Goal: Information Seeking & Learning: Check status

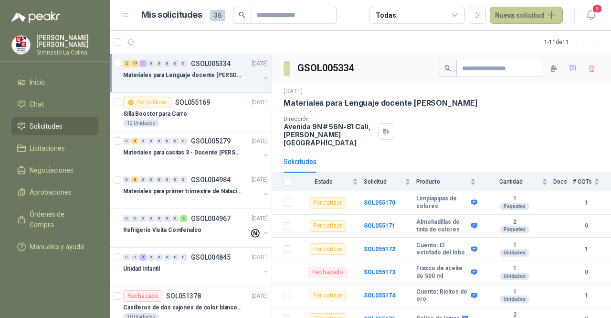
click at [520, 21] on button "Nueva solicitud" at bounding box center [526, 15] width 73 height 17
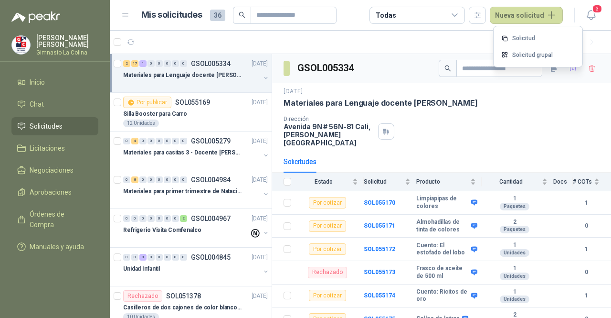
click at [434, 44] on article "1 - 11 de 11" at bounding box center [360, 42] width 501 height 23
click at [213, 116] on div "Silla Booster para Carro" at bounding box center [195, 113] width 145 height 11
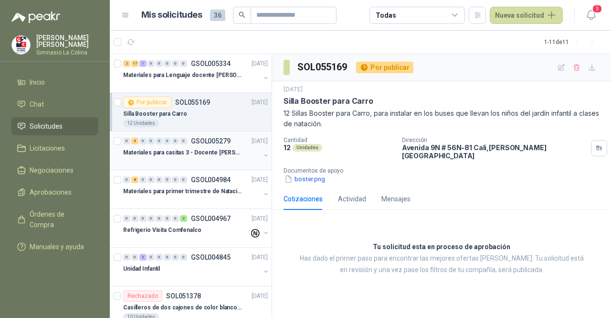
click at [202, 154] on p "Materiales para casitas 3 - Docente [PERSON_NAME]" at bounding box center [182, 152] width 119 height 9
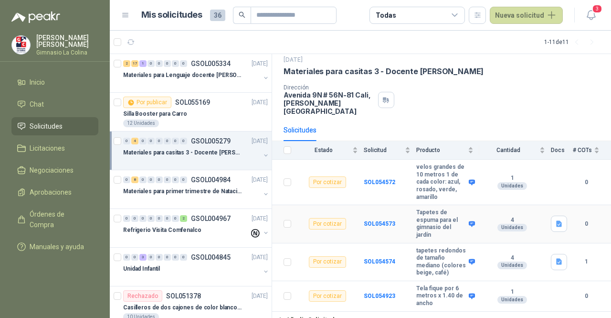
scroll to position [46, 0]
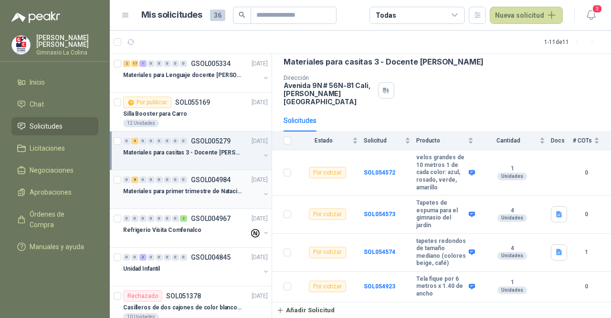
click at [181, 195] on div "Materiales para primer trimestre de Natación" at bounding box center [191, 190] width 137 height 11
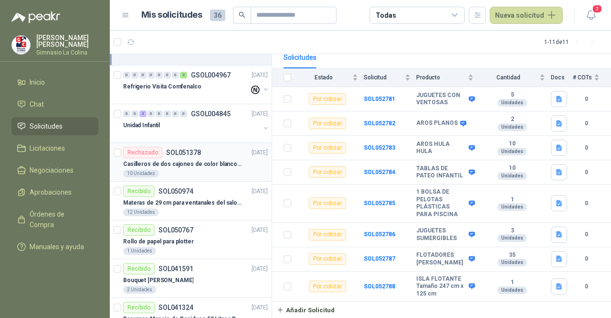
scroll to position [173, 0]
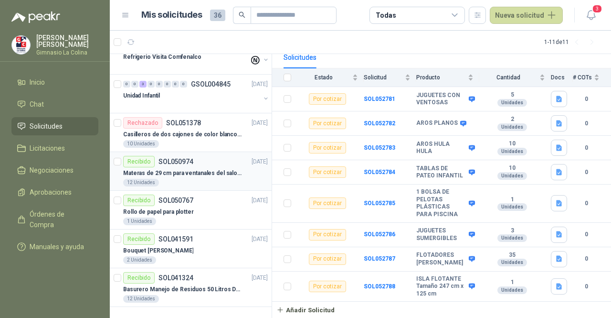
click at [221, 161] on div "Recibido SOL050974 [DATE]" at bounding box center [195, 161] width 145 height 11
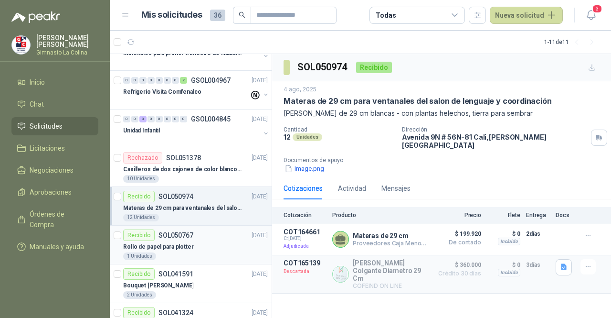
scroll to position [125, 0]
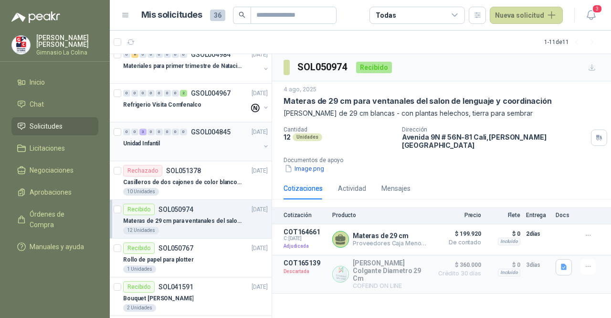
click at [188, 138] on div "Unidad Infantil" at bounding box center [191, 143] width 137 height 11
